Goal: Task Accomplishment & Management: Manage account settings

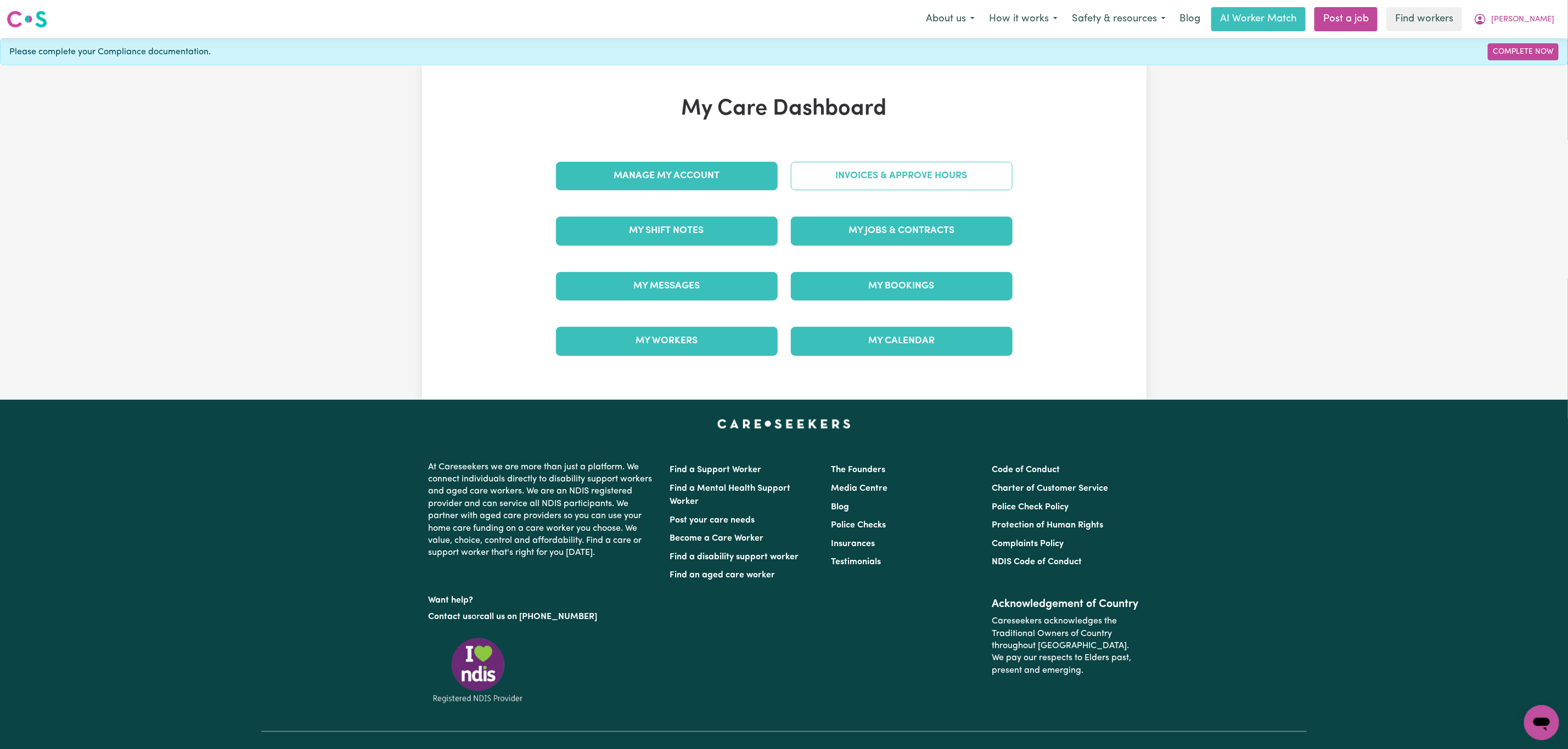
click at [889, 181] on link "Invoices & Approve Hours" at bounding box center [901, 175] width 222 height 28
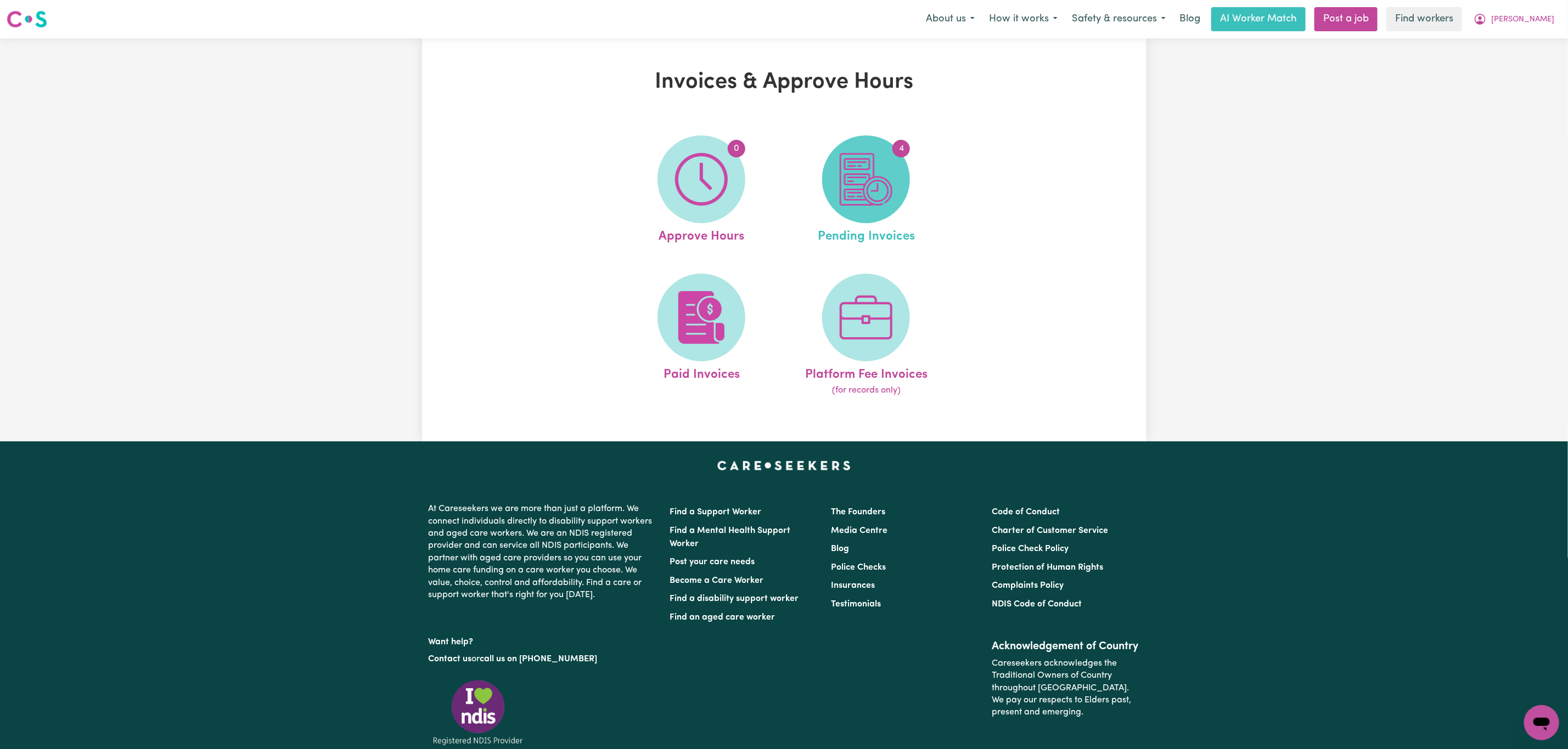
click at [894, 168] on span "4" at bounding box center [866, 179] width 88 height 88
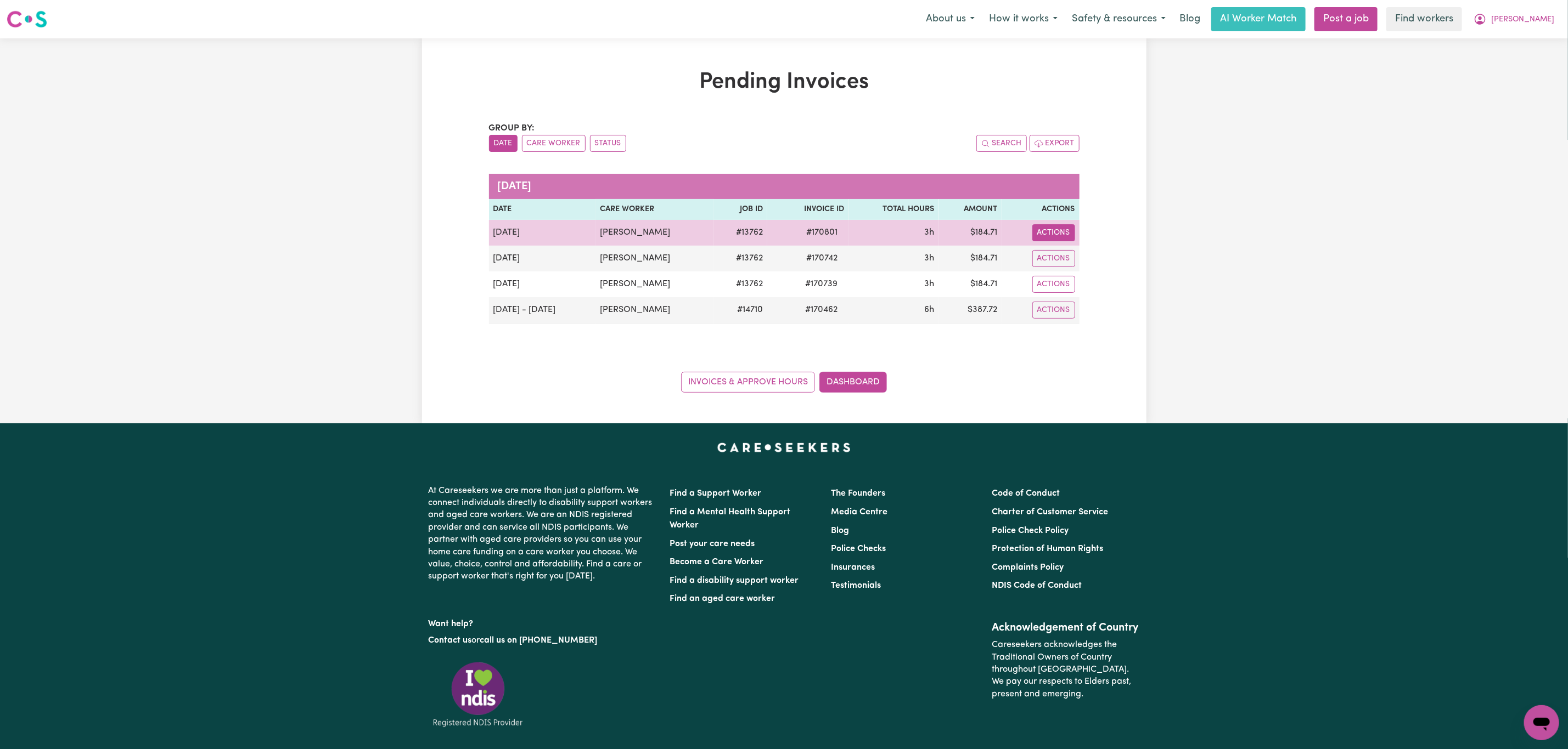
click at [1053, 230] on button "Actions" at bounding box center [1054, 233] width 43 height 17
click at [1055, 262] on link "Download Invoice" at bounding box center [1082, 258] width 101 height 22
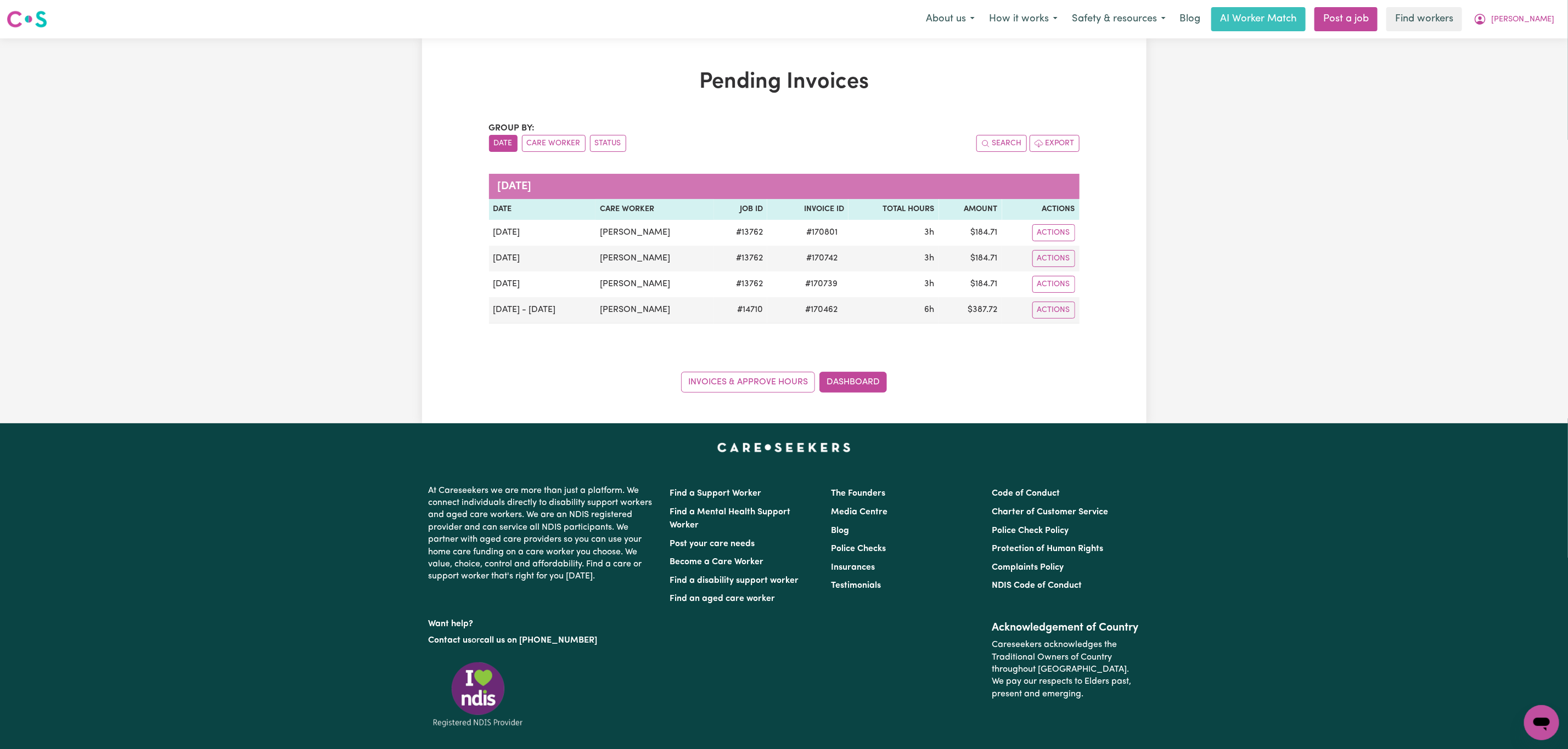
click at [1540, 31] on div "Menu About us How it works Safety & resources Blog AI Worker Match Post a job F…" at bounding box center [784, 19] width 1568 height 26
click at [1539, 13] on button "[PERSON_NAME]" at bounding box center [1514, 18] width 95 height 23
click at [1525, 58] on link "Logout" at bounding box center [1517, 63] width 87 height 21
